Goal: Find specific page/section: Find specific page/section

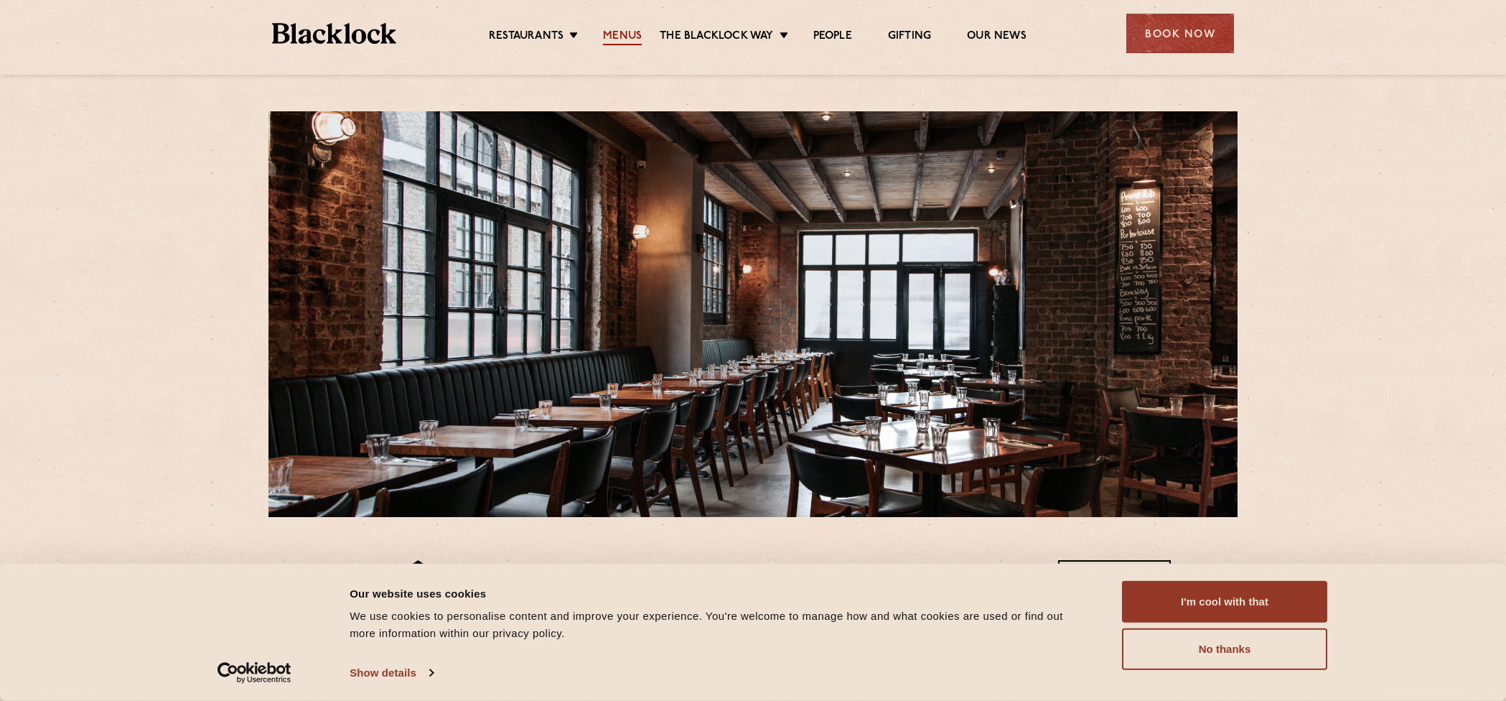
click at [632, 42] on link "Menus" at bounding box center [622, 37] width 39 height 16
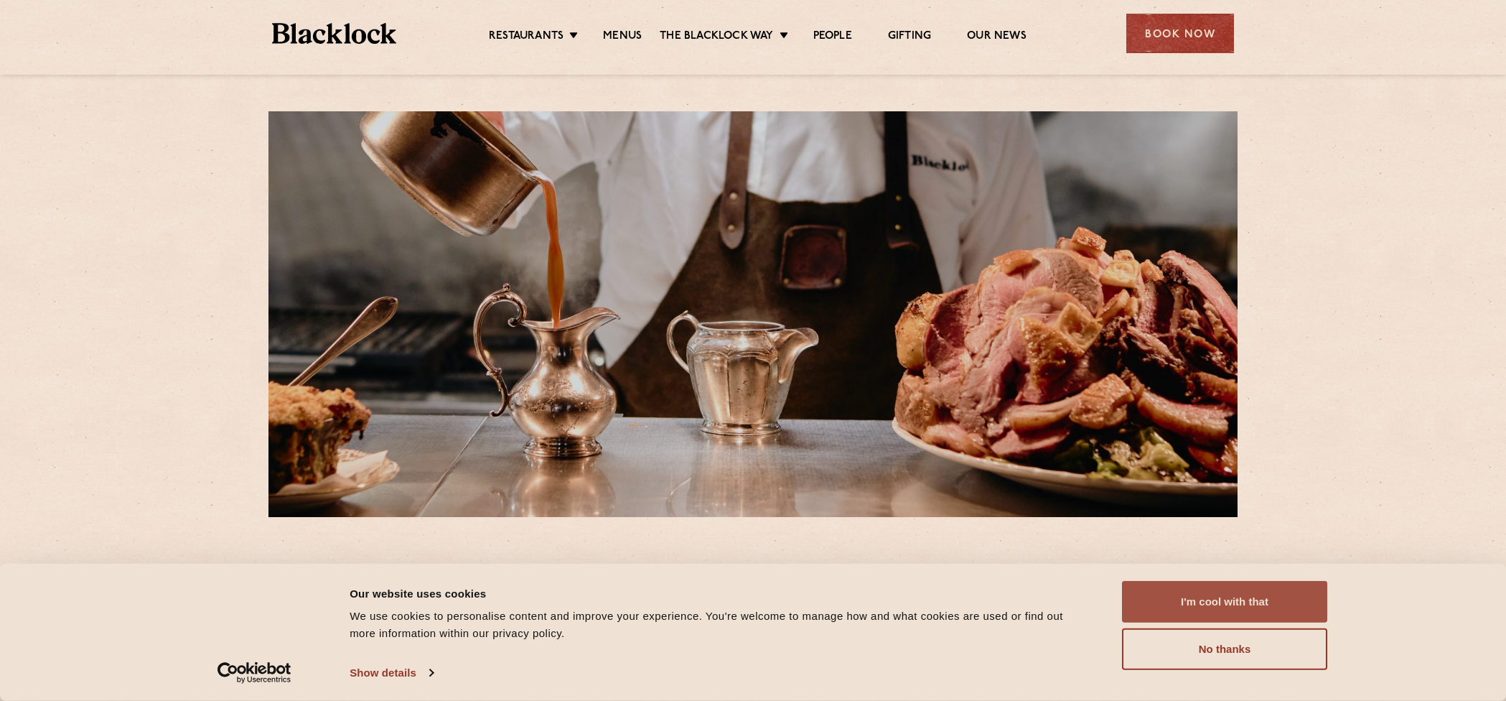
click at [1230, 595] on button "I'm cool with that" at bounding box center [1224, 602] width 205 height 42
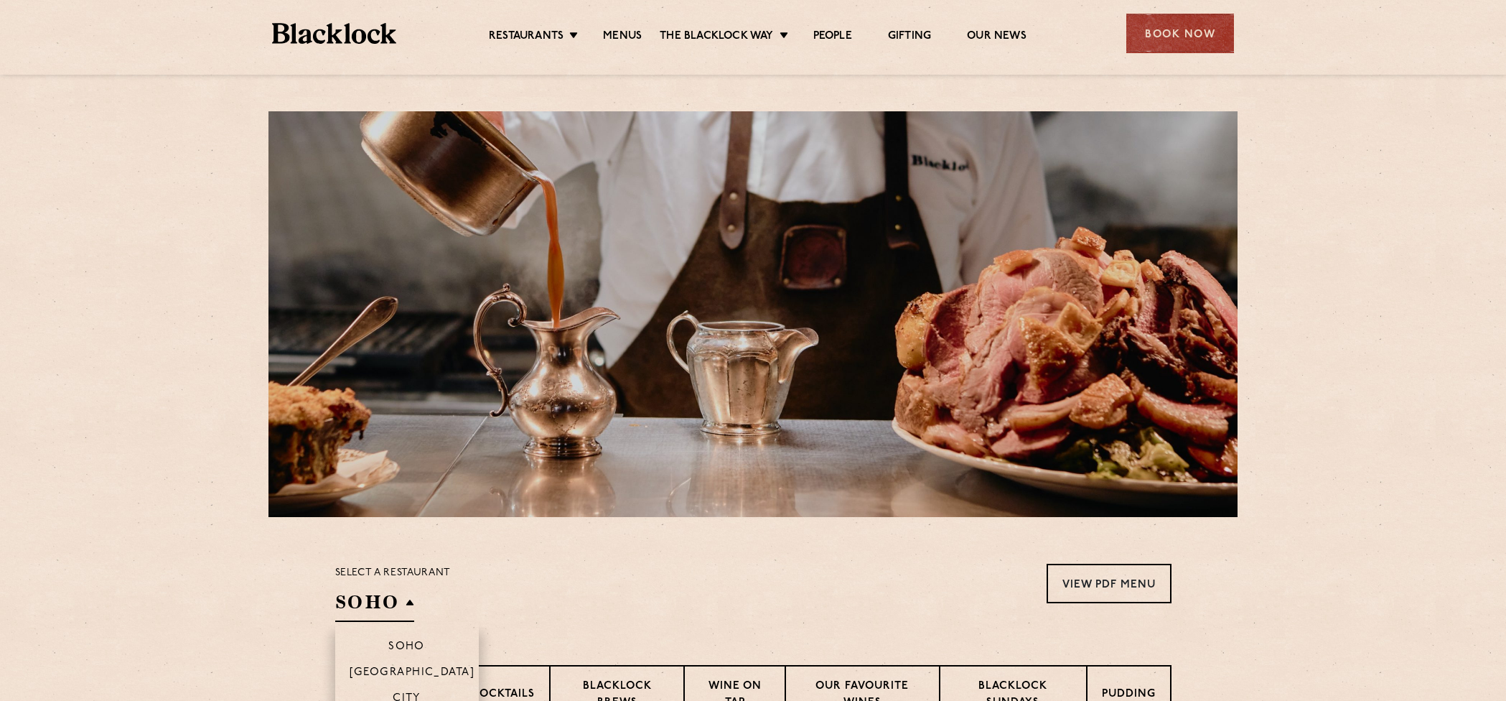
click at [393, 595] on h2 "SOHO" at bounding box center [374, 605] width 79 height 32
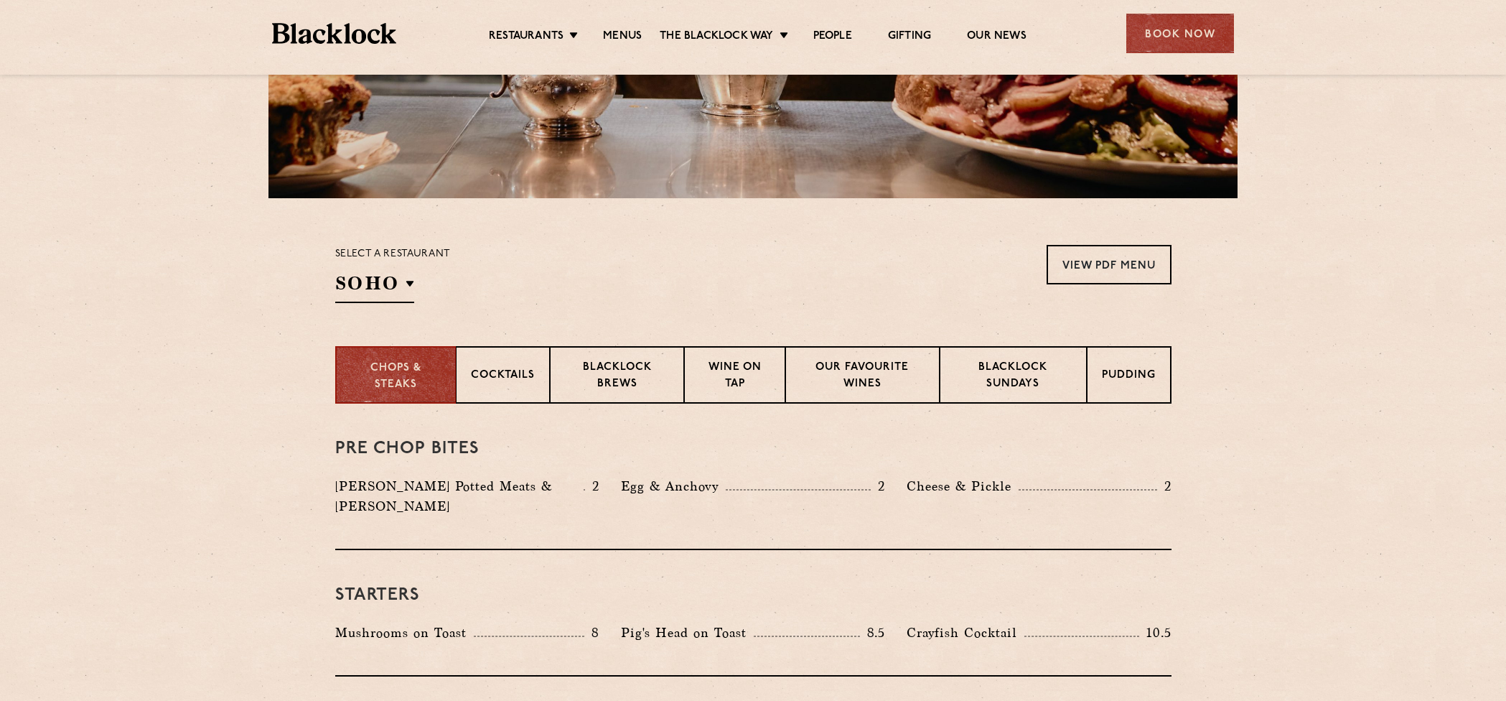
scroll to position [431, 0]
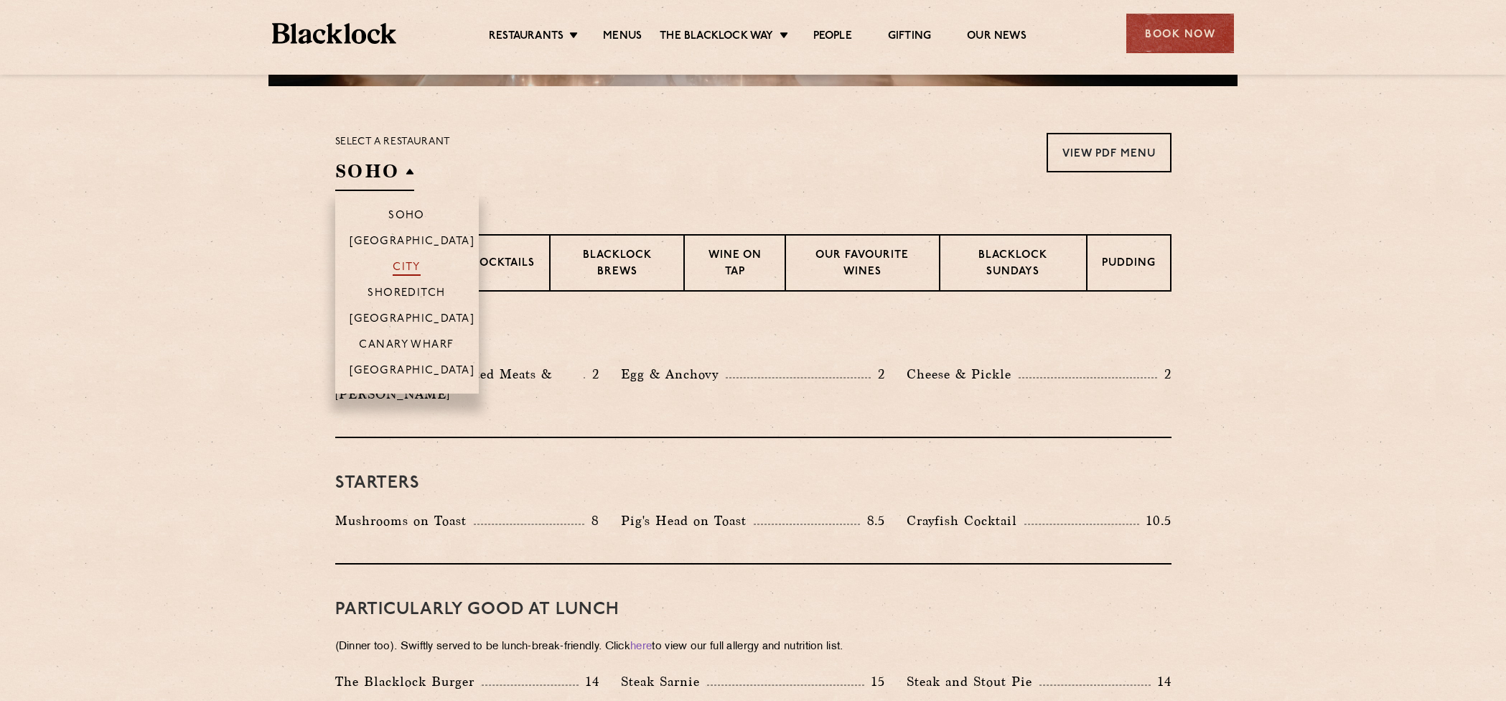
click at [398, 265] on p "City" at bounding box center [407, 268] width 28 height 14
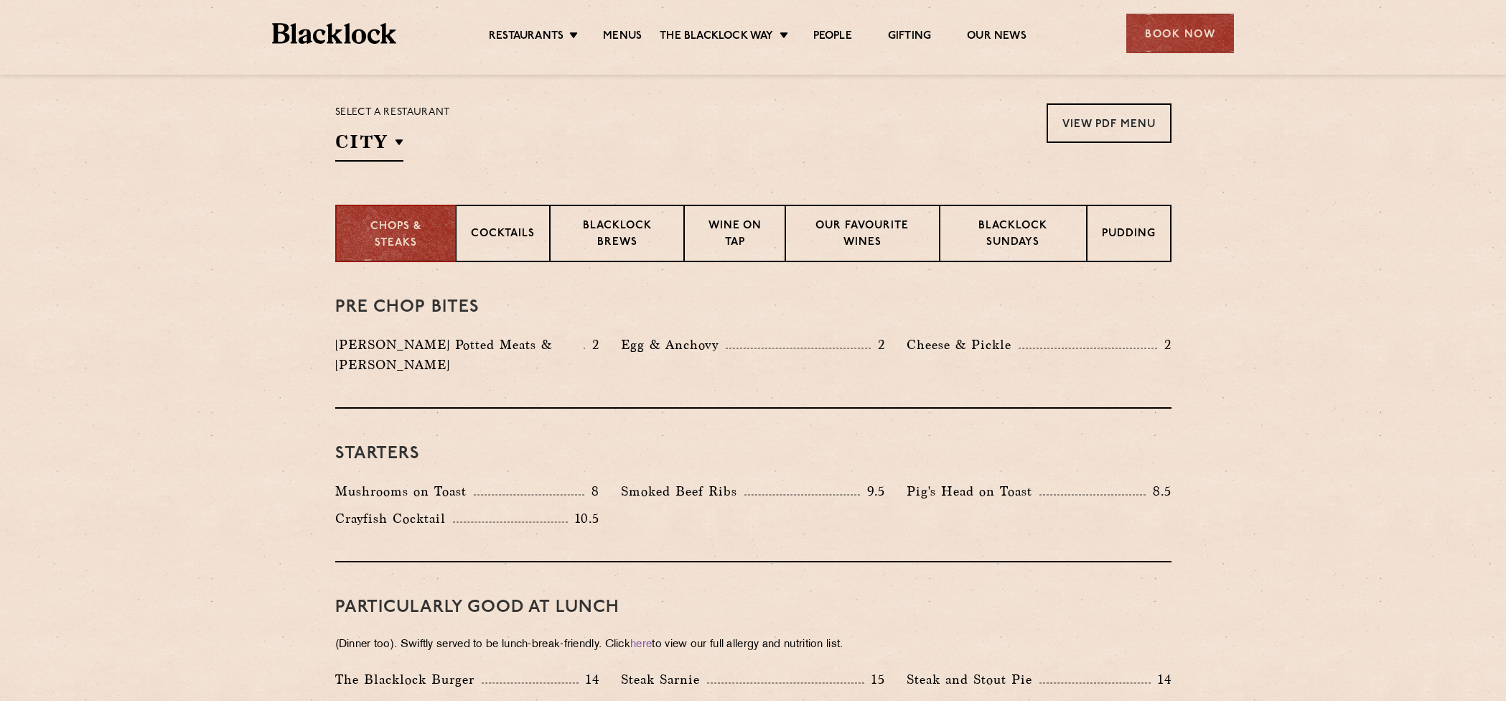
scroll to position [287, 0]
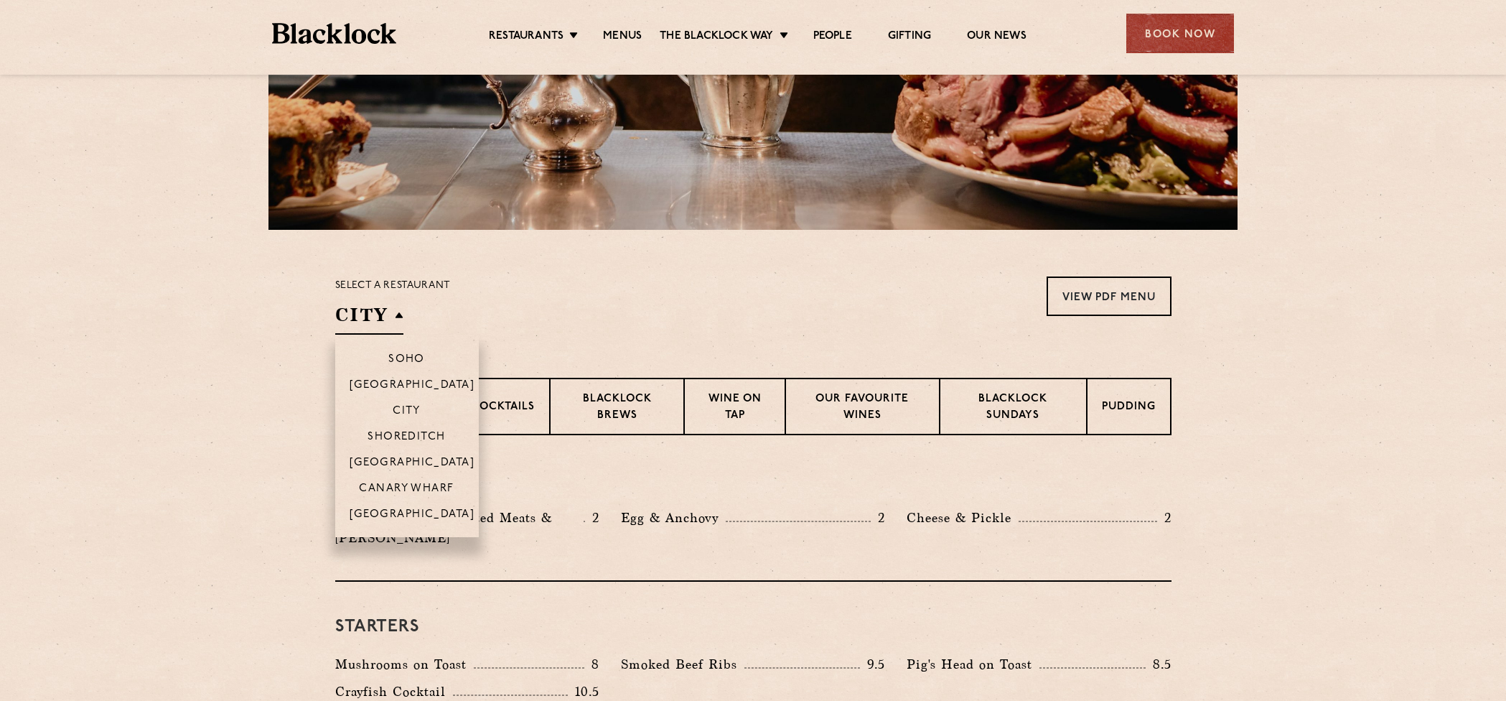
click at [401, 349] on li "Soho" at bounding box center [407, 353] width 144 height 37
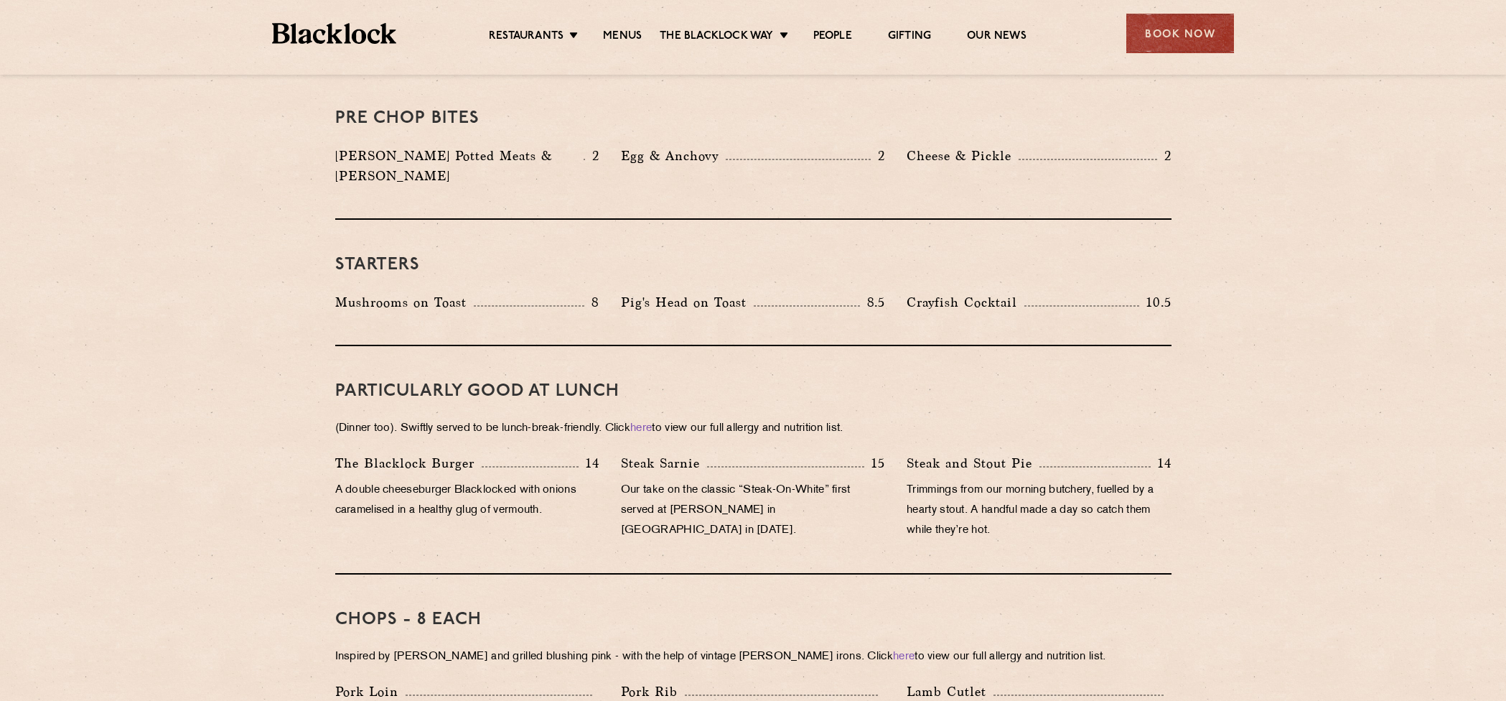
scroll to position [359, 0]
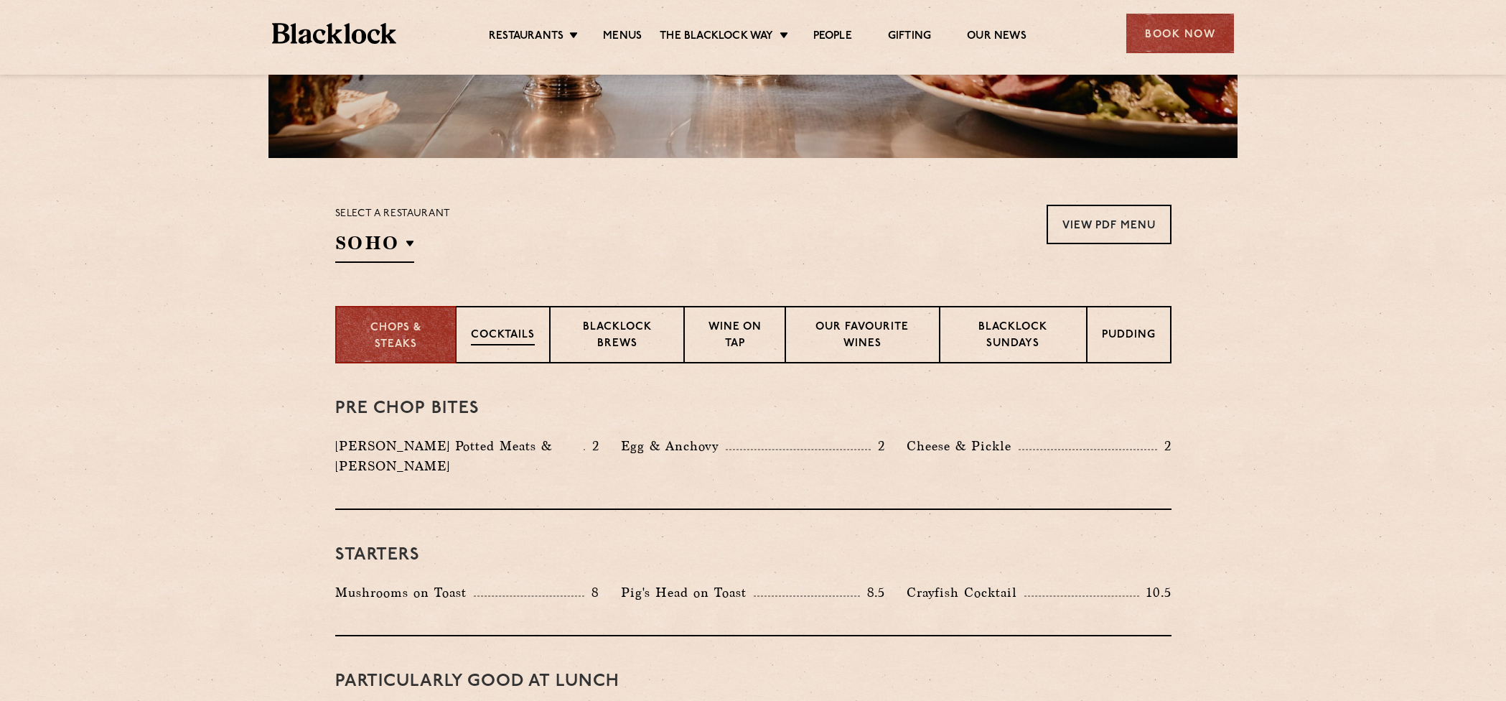
drag, startPoint x: 512, startPoint y: 279, endPoint x: 544, endPoint y: 309, distance: 43.7
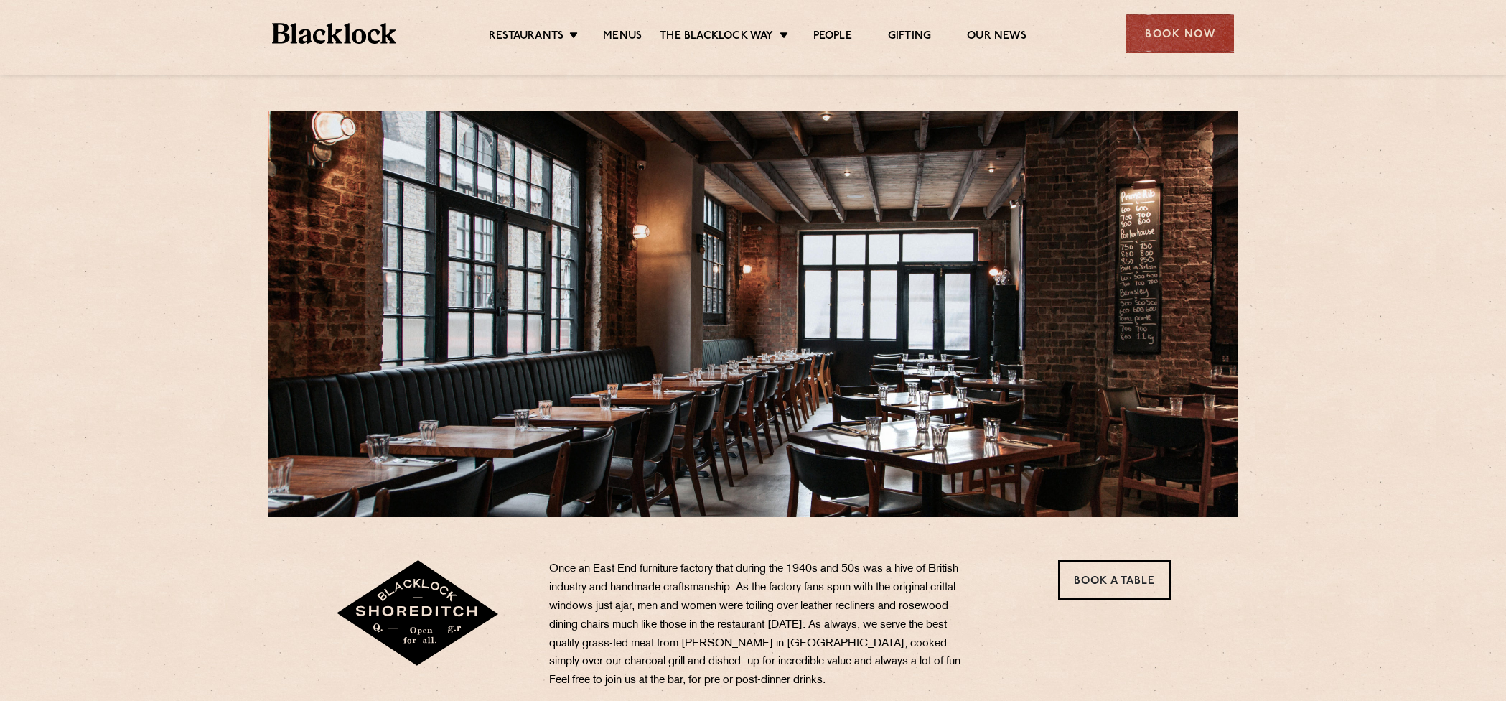
drag, startPoint x: 537, startPoint y: 303, endPoint x: 541, endPoint y: 297, distance: 7.4
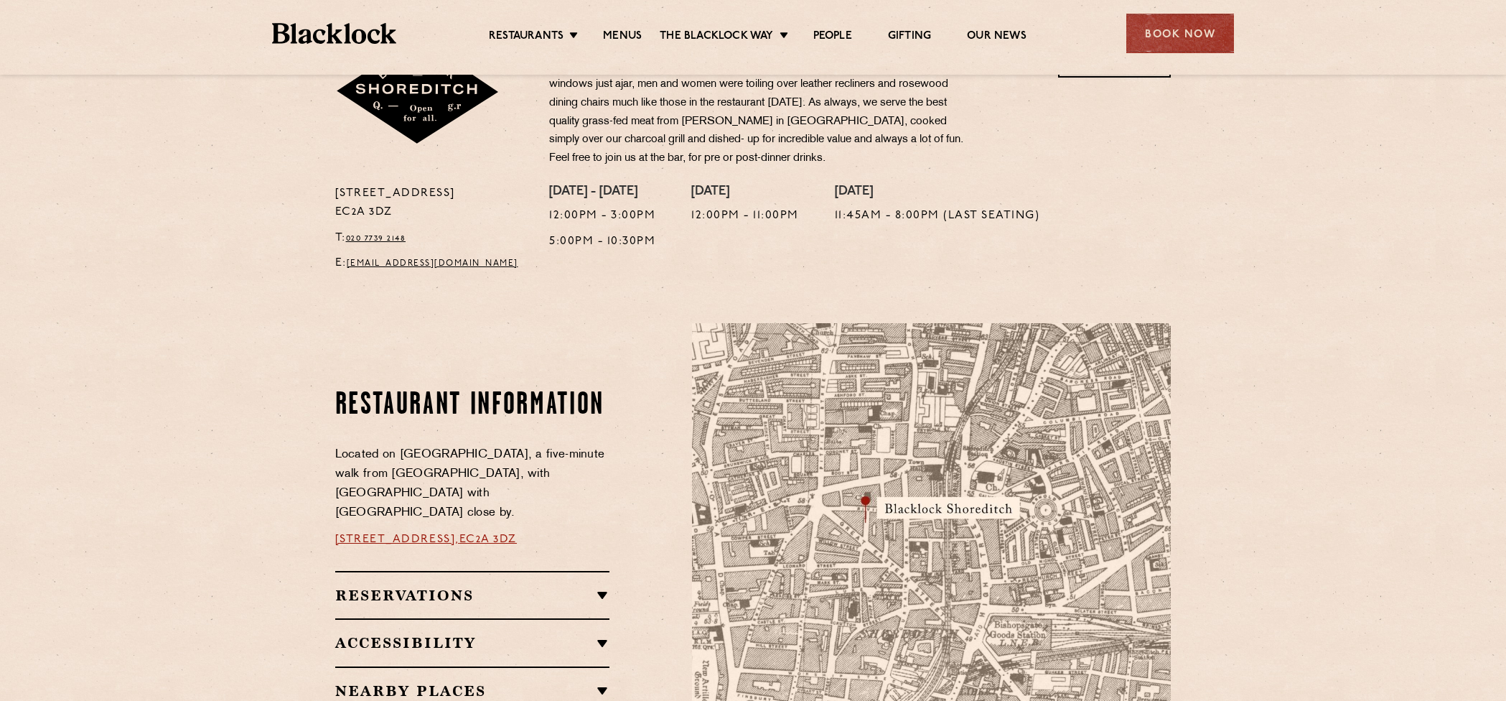
scroll to position [646, 0]
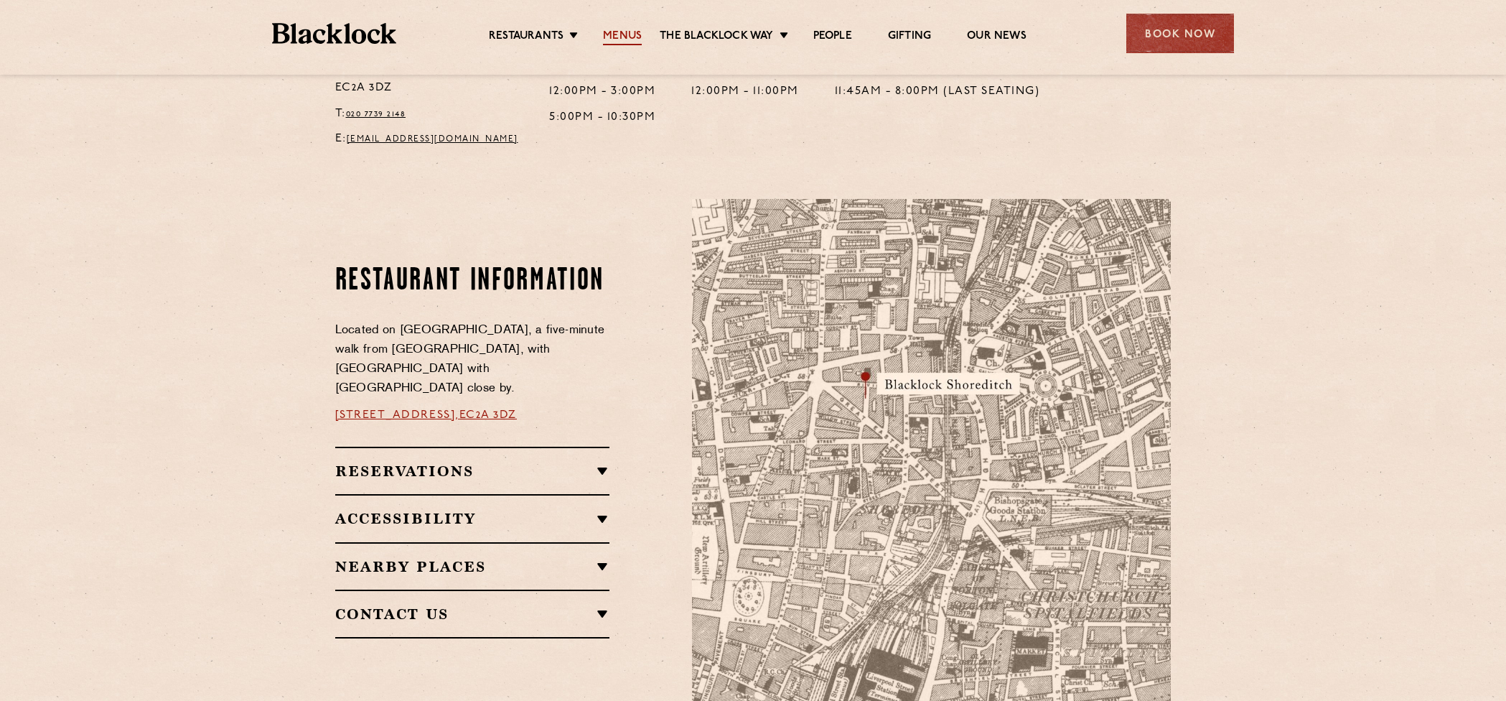
click at [620, 33] on link "Menus" at bounding box center [622, 37] width 39 height 16
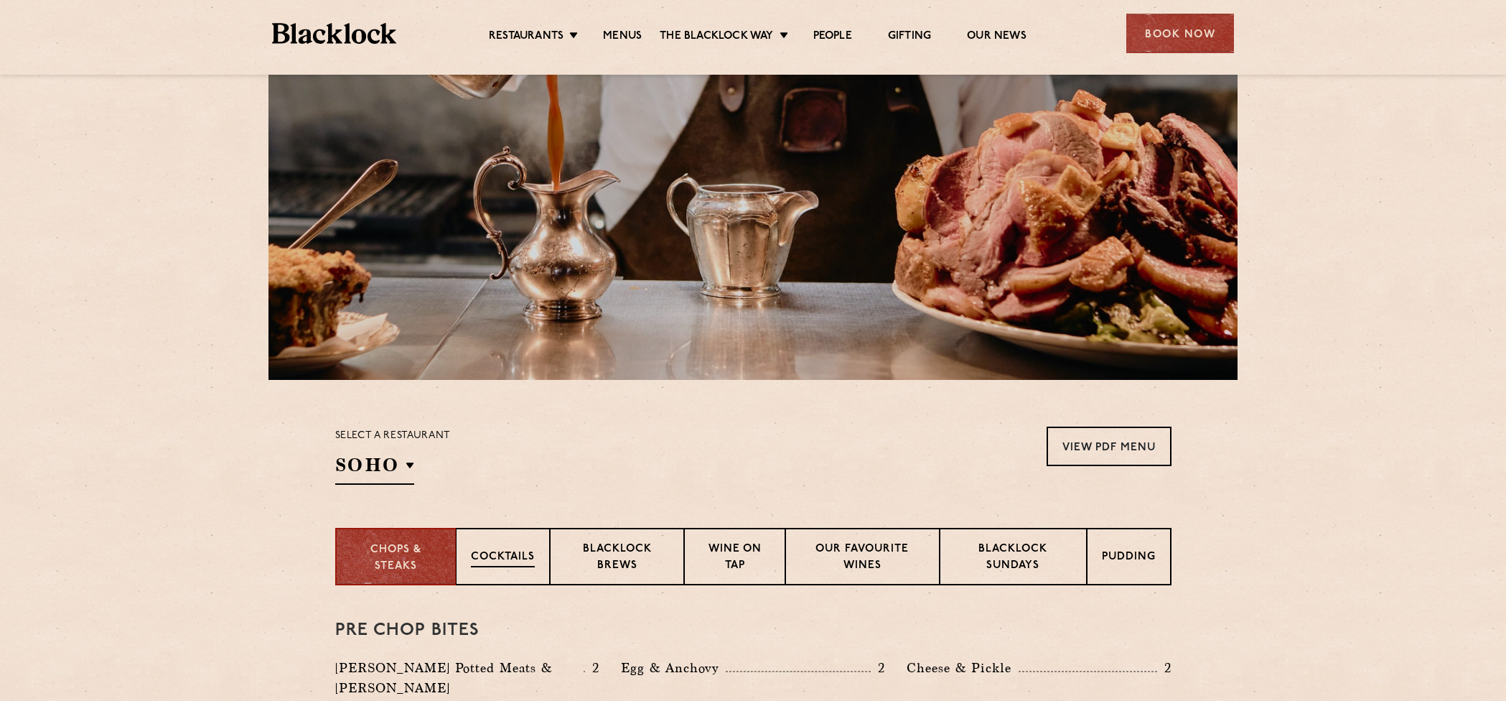
scroll to position [287, 0]
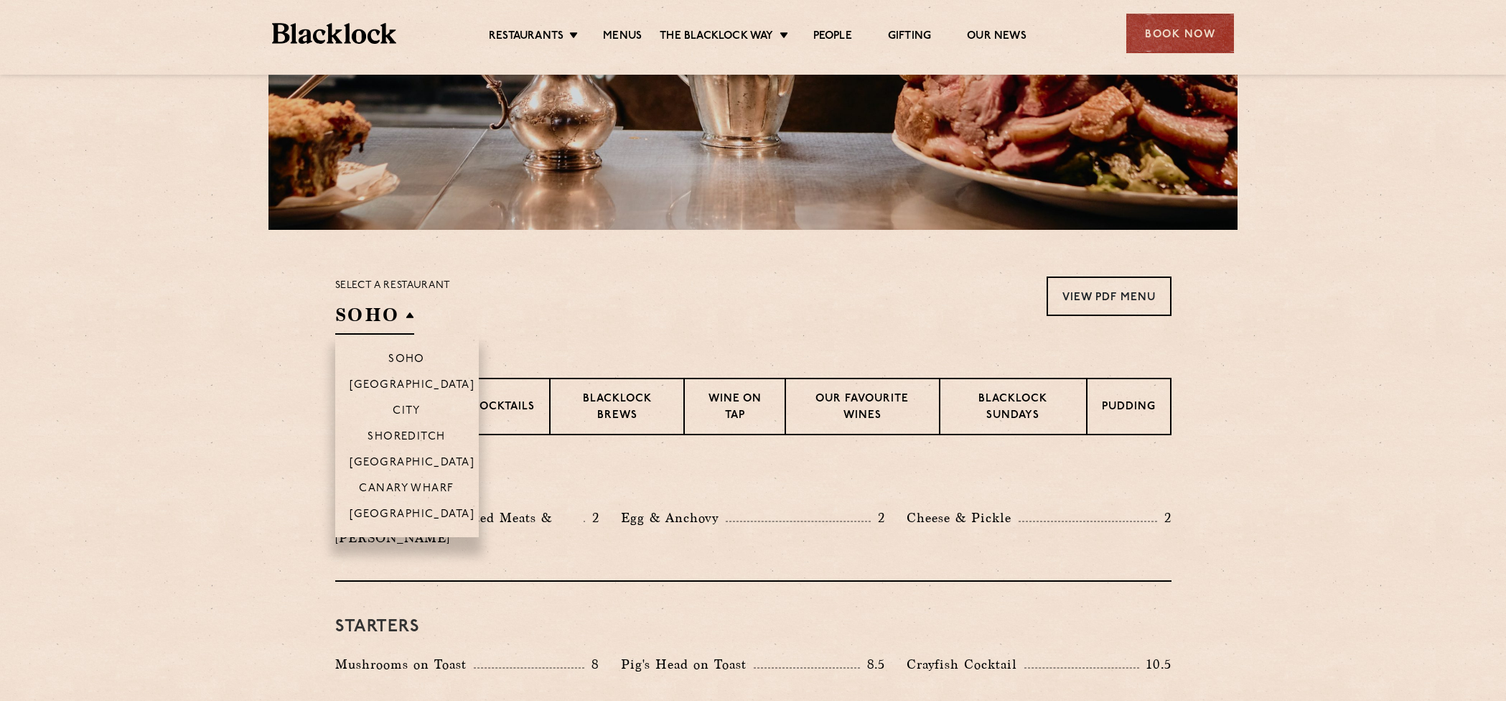
click at [376, 319] on h2 "SOHO" at bounding box center [374, 318] width 79 height 32
click at [388, 439] on p "Shoreditch" at bounding box center [407, 438] width 78 height 14
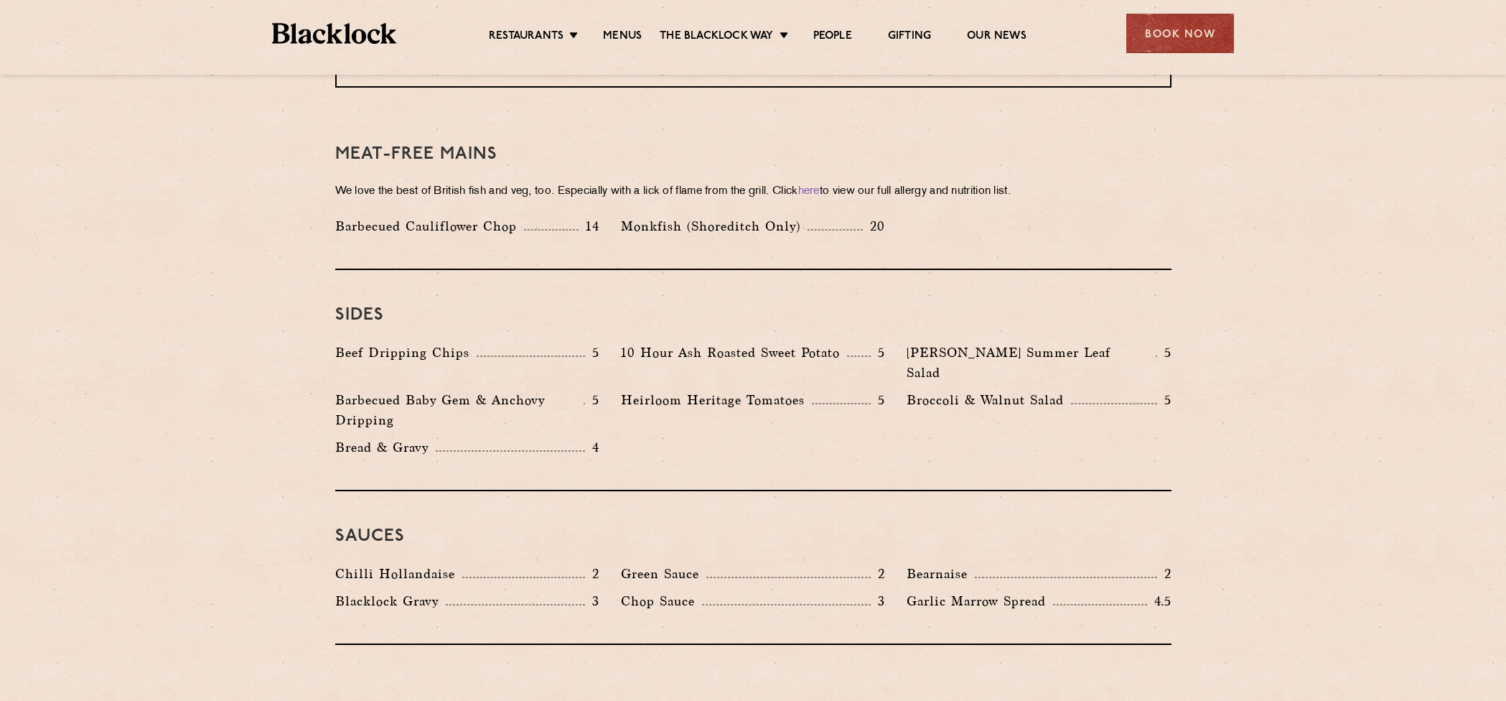
scroll to position [2082, 0]
